Goal: Task Accomplishment & Management: Manage account settings

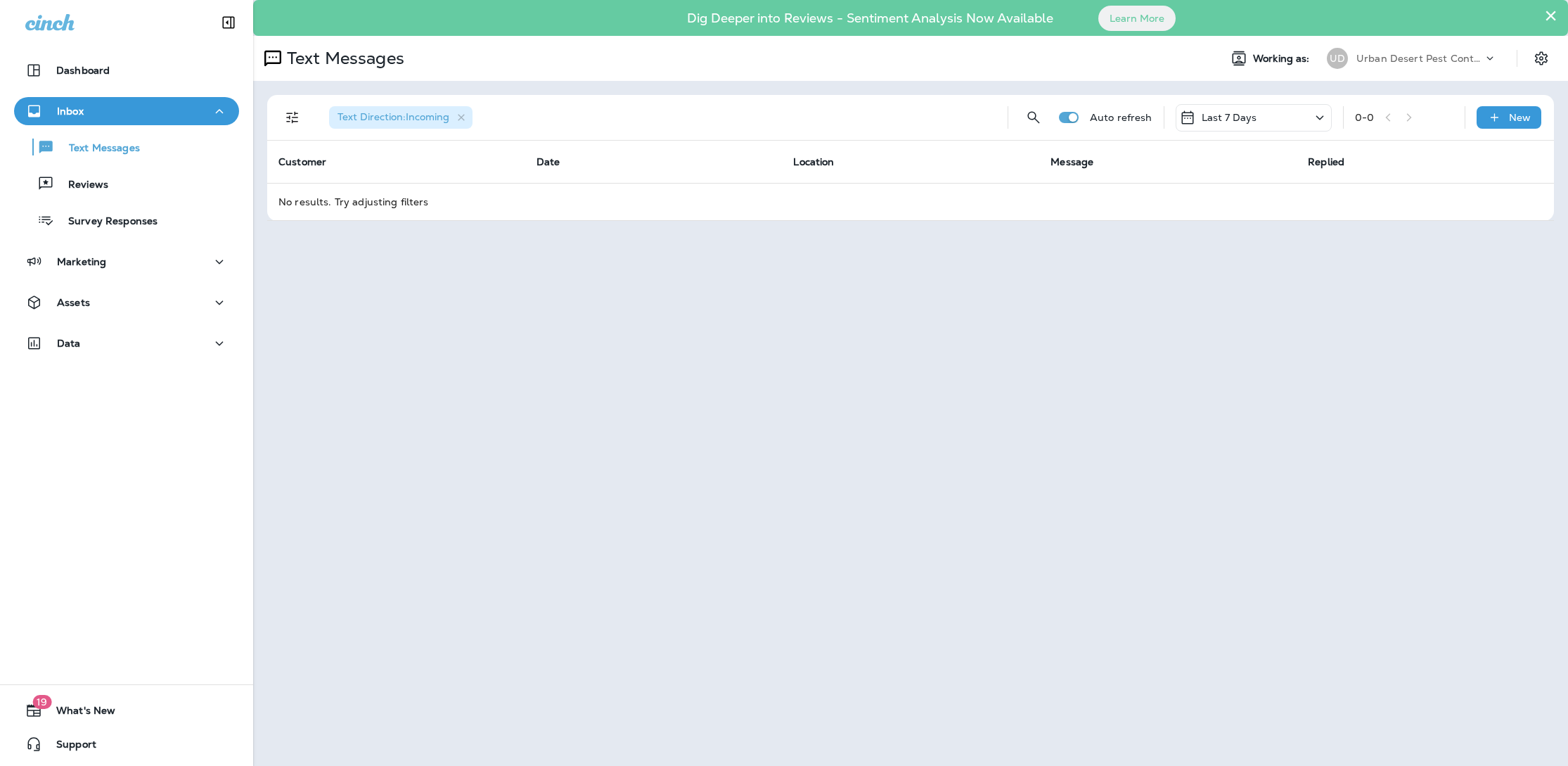
click at [1390, 60] on p "Urban Desert Pest Control" at bounding box center [1419, 59] width 126 height 11
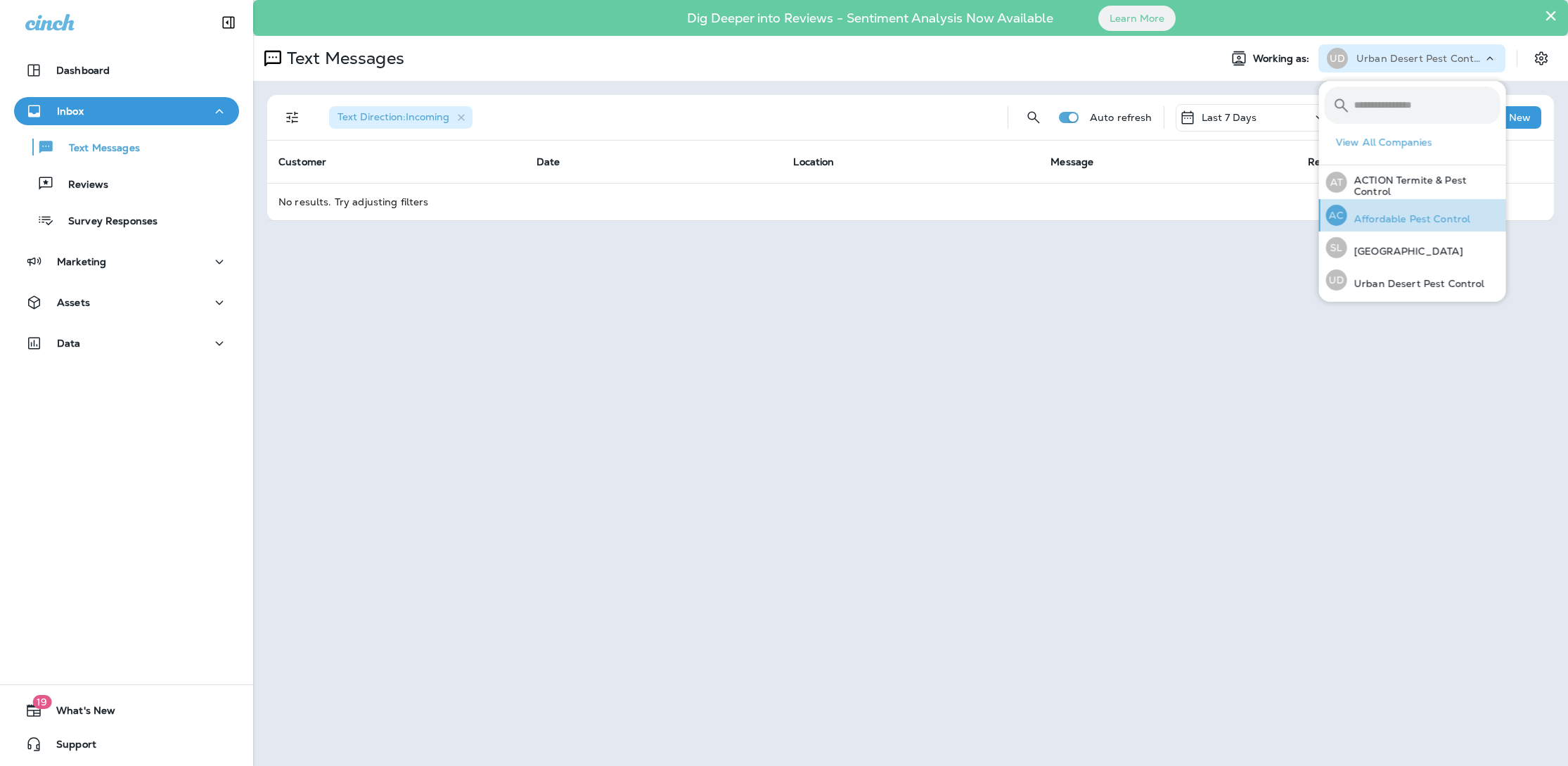
click at [1382, 213] on p "Affordable Pest Control" at bounding box center [1408, 219] width 123 height 11
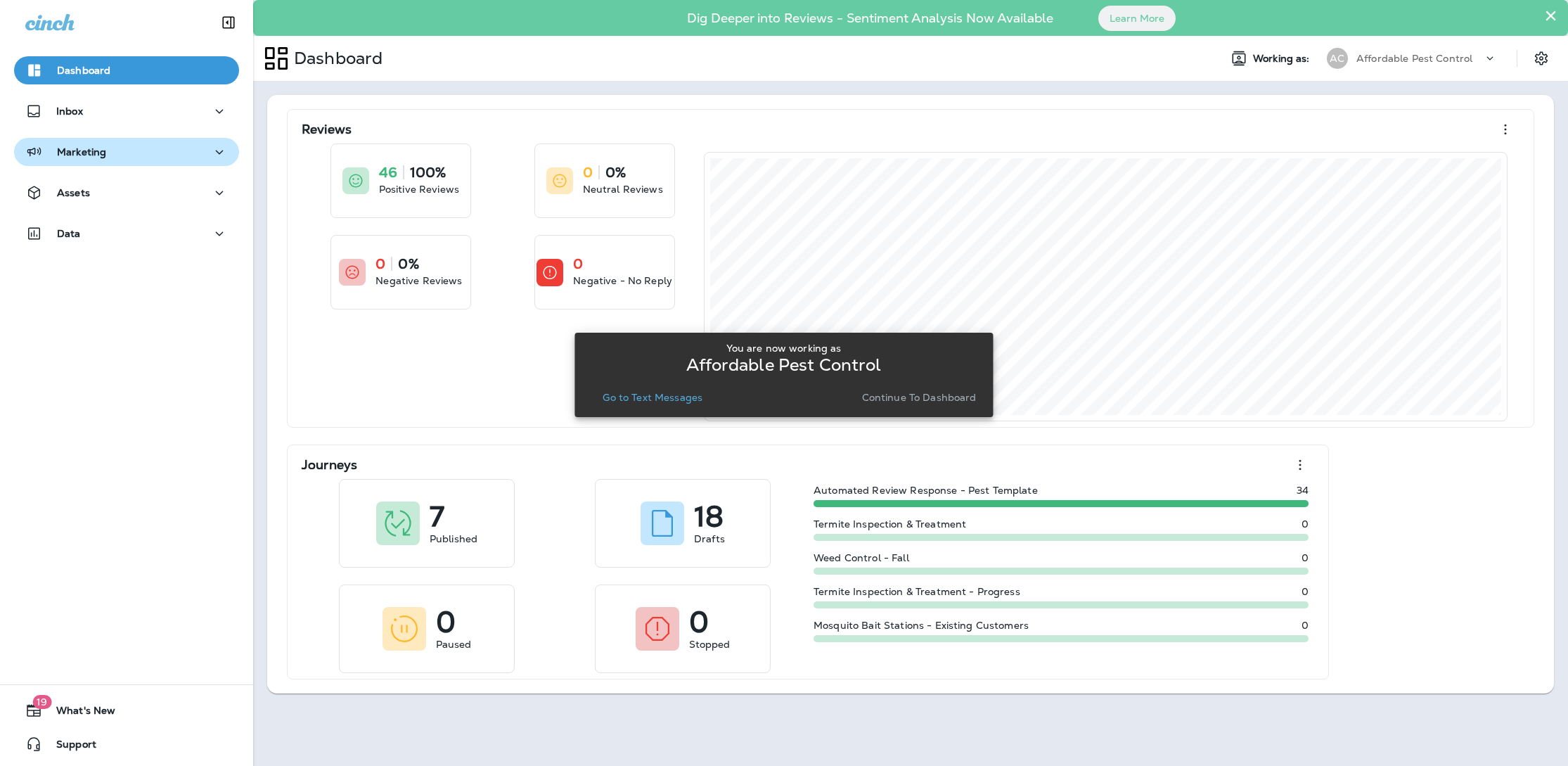
click at [115, 144] on div "Marketing" at bounding box center [126, 152] width 202 height 17
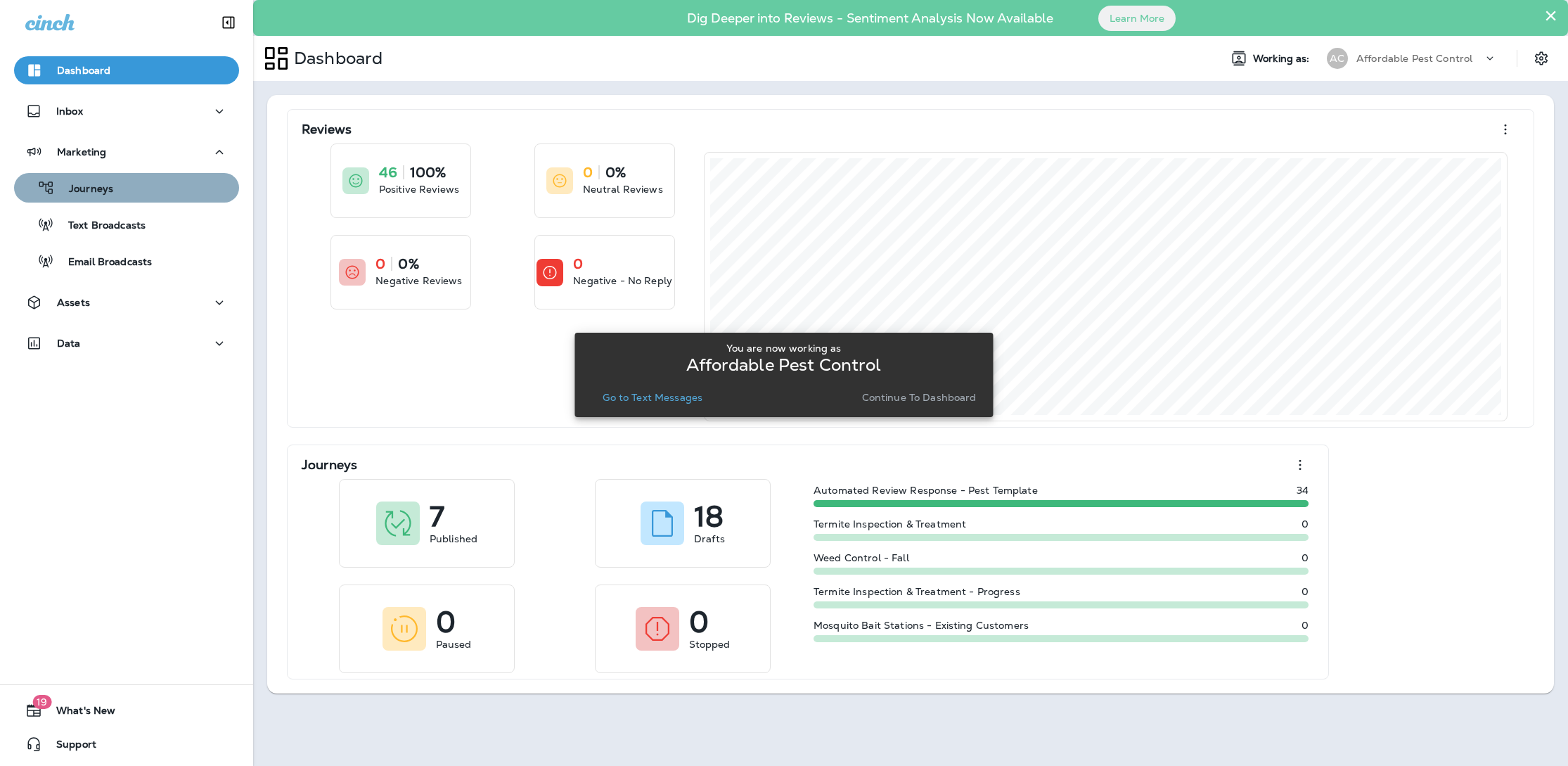
click at [137, 187] on div "Journeys" at bounding box center [127, 188] width 214 height 21
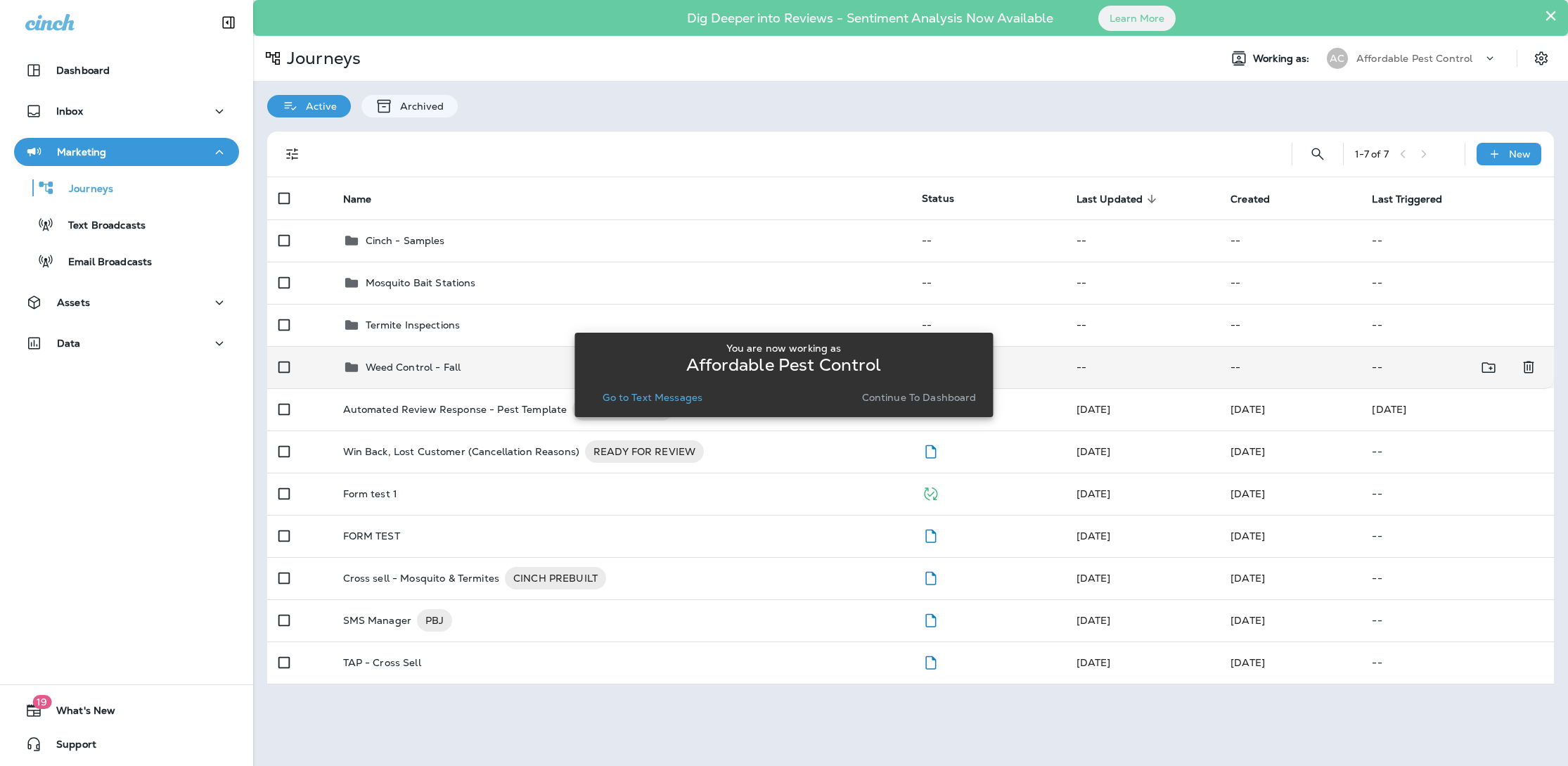
click at [434, 361] on p "Weed Control - Fall" at bounding box center [413, 367] width 96 height 11
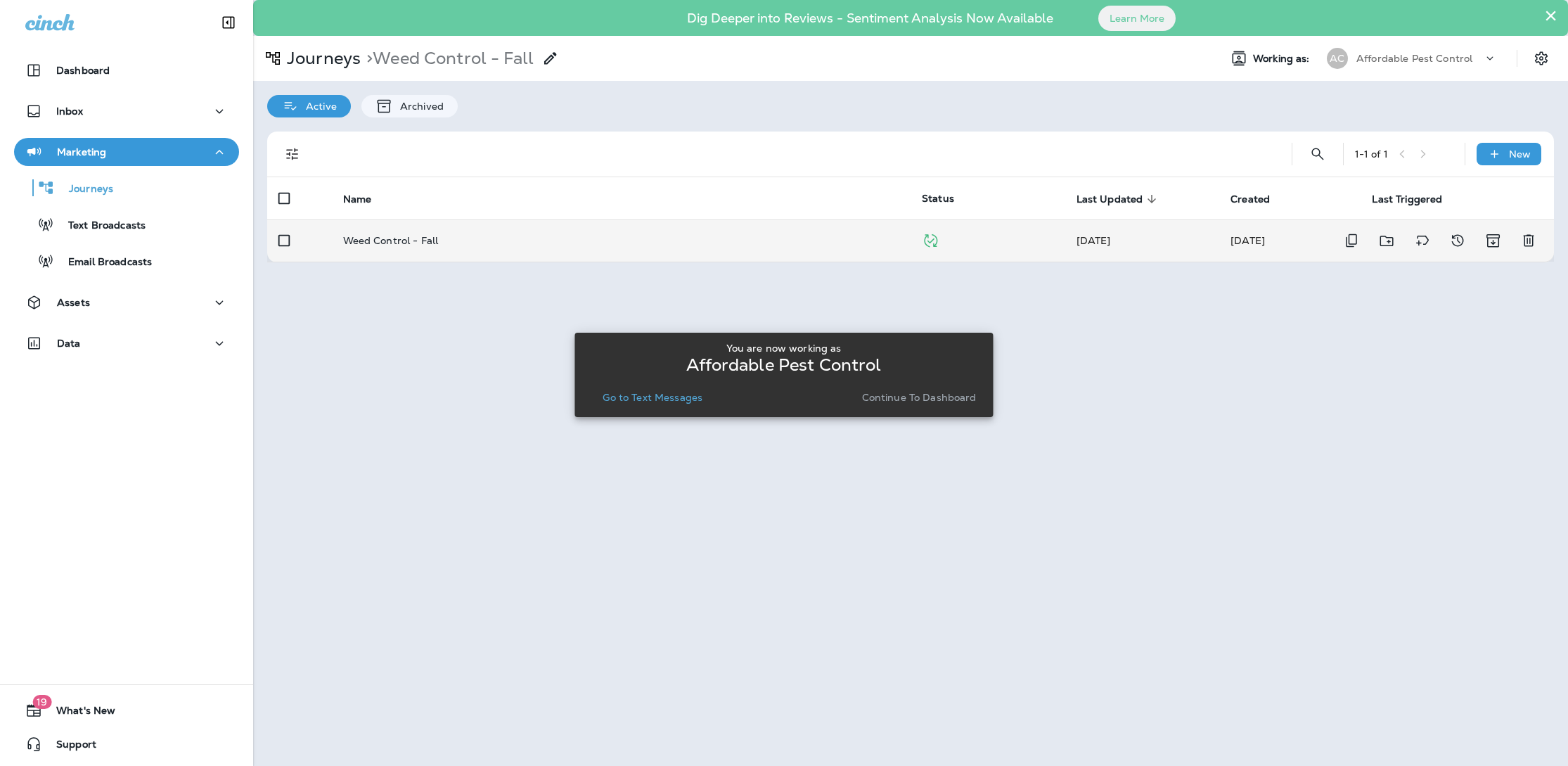
click at [395, 248] on td "Weed Control - Fall" at bounding box center [621, 241] width 579 height 42
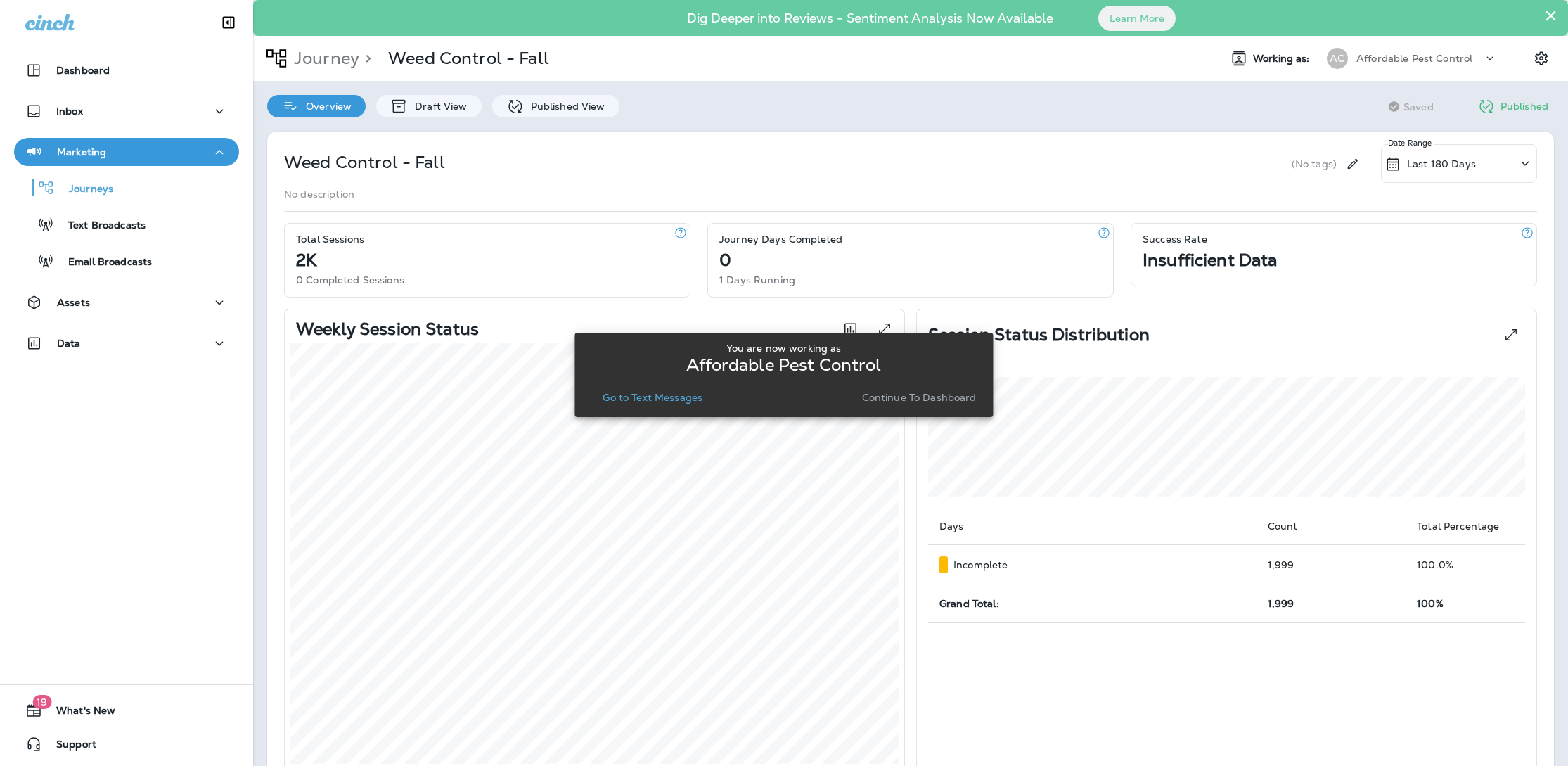
click at [883, 395] on p "Continue to Dashboard" at bounding box center [918, 397] width 114 height 11
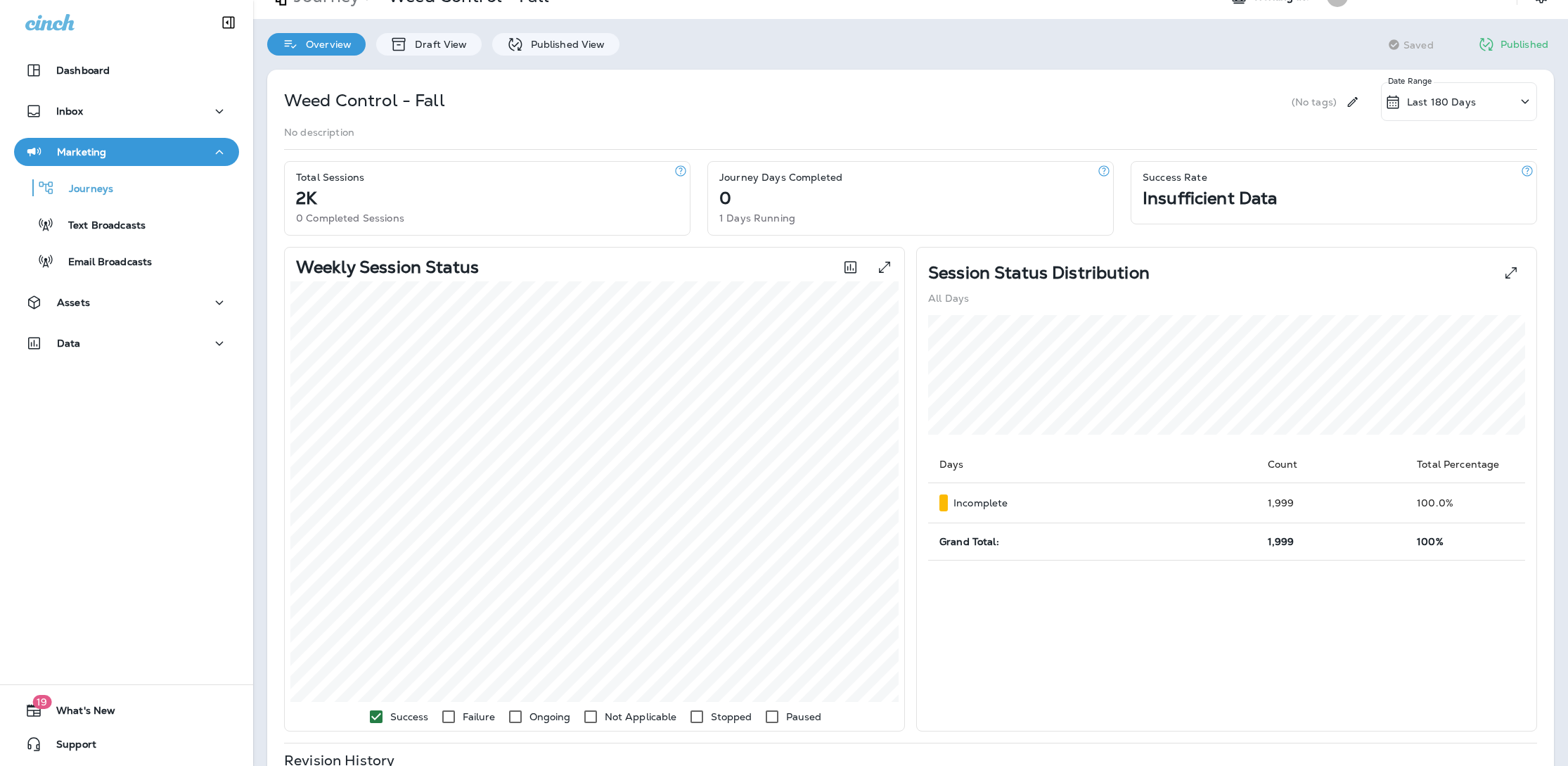
scroll to position [387, 0]
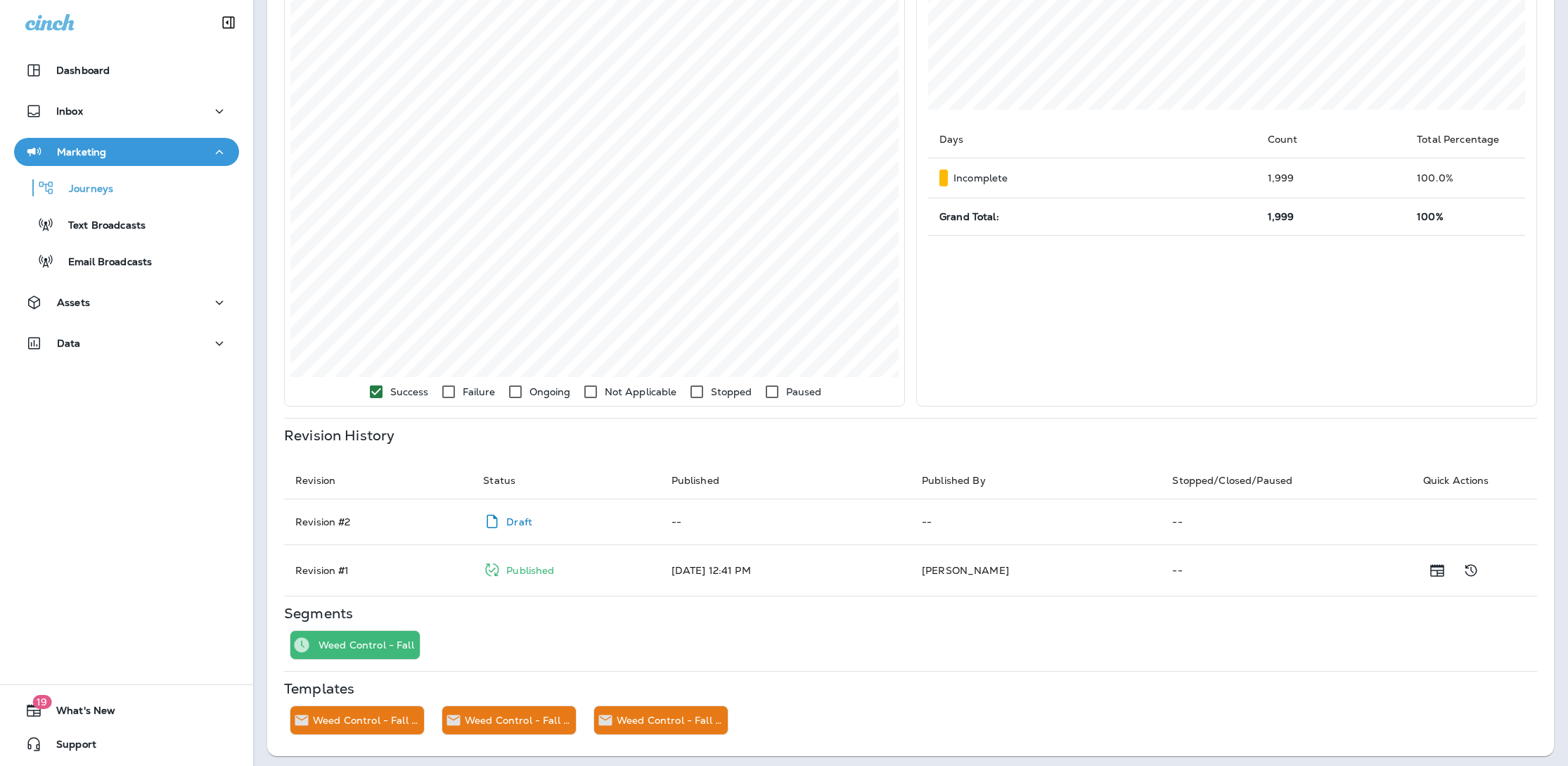
click at [521, 571] on p "Published" at bounding box center [530, 570] width 48 height 11
click at [518, 516] on p "Draft" at bounding box center [519, 522] width 26 height 11
click at [645, 721] on div "Weed Control - Fall - #1" at bounding box center [671, 719] width 111 height 28
